Goal: Register for event/course

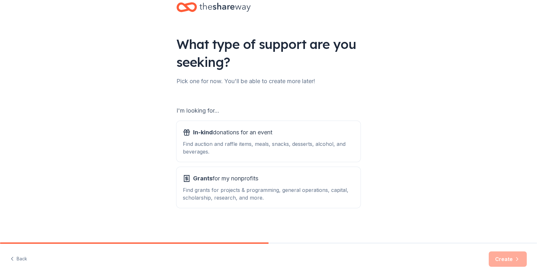
scroll to position [153, 0]
click at [294, 173] on div "Grants for my nonprofits Find grants for projects & programming, general operat…" at bounding box center [268, 187] width 171 height 28
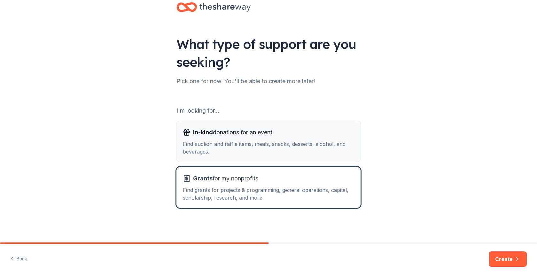
click at [301, 140] on div "Find auction and raffle items, meals, snacks, desserts, alcohol, and beverages." at bounding box center [268, 147] width 171 height 15
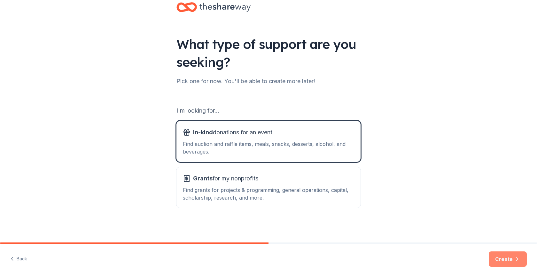
click at [495, 251] on button "Create" at bounding box center [508, 258] width 38 height 15
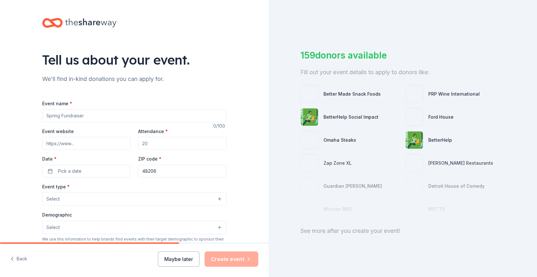
scroll to position [163, 0]
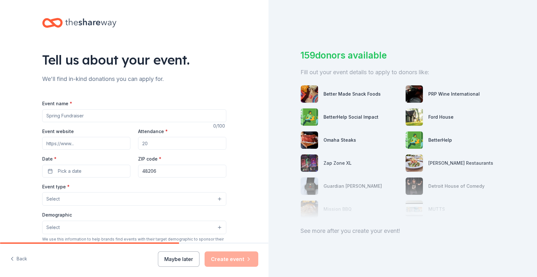
click at [425, 154] on div at bounding box center [403, 186] width 205 height 64
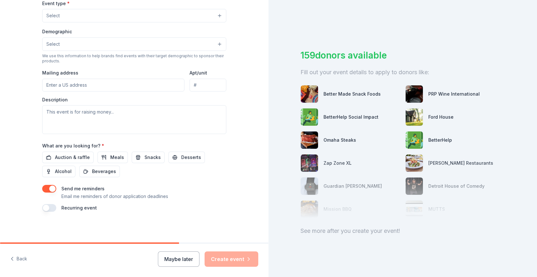
scroll to position [404, 0]
click at [75, 154] on span "Auction & raffle" at bounding box center [72, 158] width 35 height 8
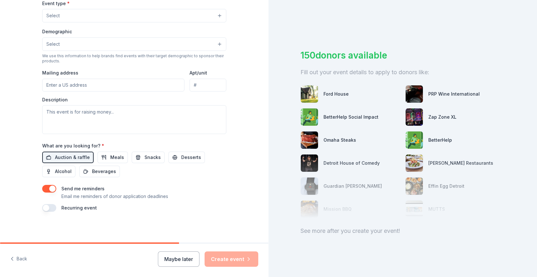
scroll to position [302, 0]
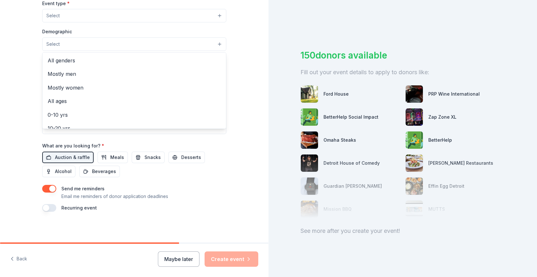
click at [141, 37] on button "Select" at bounding box center [134, 43] width 184 height 13
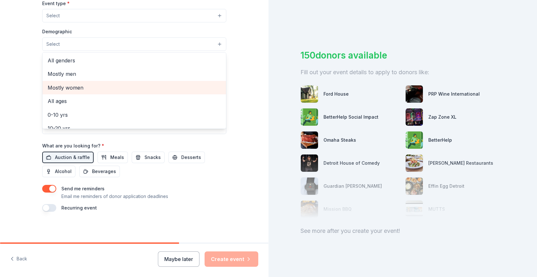
click at [120, 90] on span "Mostly women" at bounding box center [134, 87] width 173 height 8
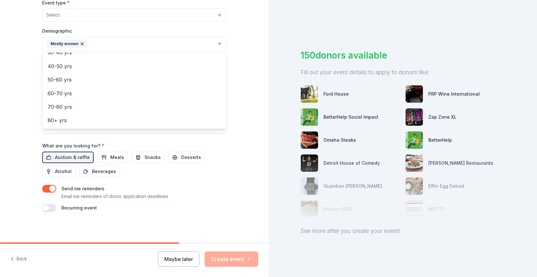
scroll to position [99, 0]
click at [117, 57] on span "30-40 yrs" at bounding box center [134, 52] width 173 height 8
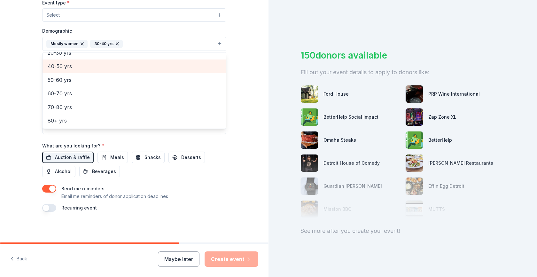
click at [199, 70] on span "40-50 yrs" at bounding box center [134, 66] width 173 height 8
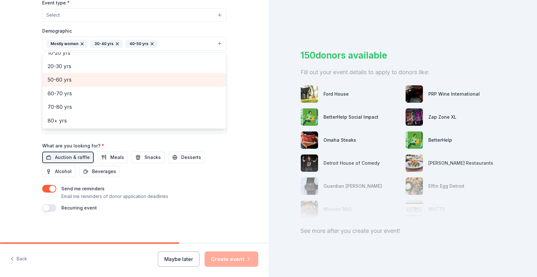
scroll to position [93, 0]
click at [237, 28] on div "Tell us about your event. We'll find in-kind donations you can apply for. Event…" at bounding box center [134, 29] width 205 height 426
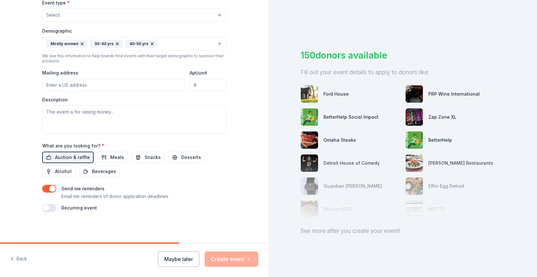
click at [158, 91] on input "Mailing address" at bounding box center [113, 85] width 142 height 13
click at [86, 91] on input "1986 W BOSTON BLVD" at bounding box center [113, 85] width 142 height 13
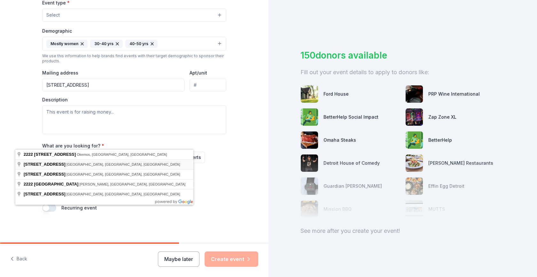
type input "2222 W. Grand River Ave"
type input "Ste A"
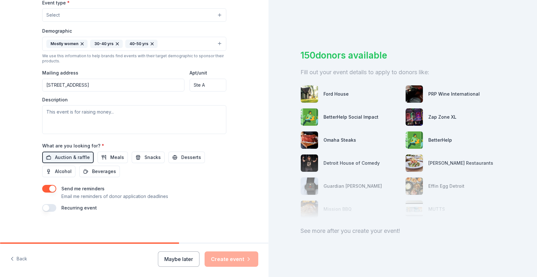
type input "2222 West Grand River Avenue, Okemos, MI, 48864"
click at [161, 154] on span "Snacks" at bounding box center [153, 158] width 16 height 8
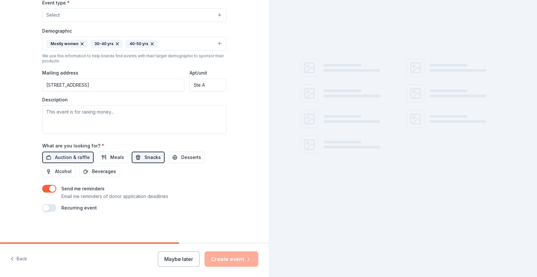
scroll to position [163, 0]
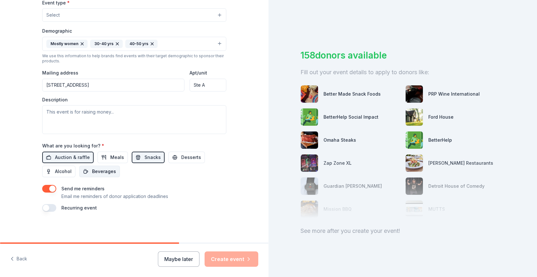
click at [116, 168] on span "Beverages" at bounding box center [104, 172] width 24 height 8
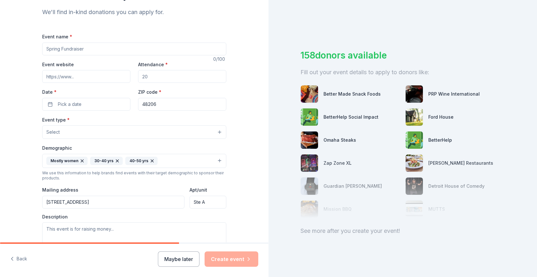
scroll to position [36, 0]
